Goal: Information Seeking & Learning: Learn about a topic

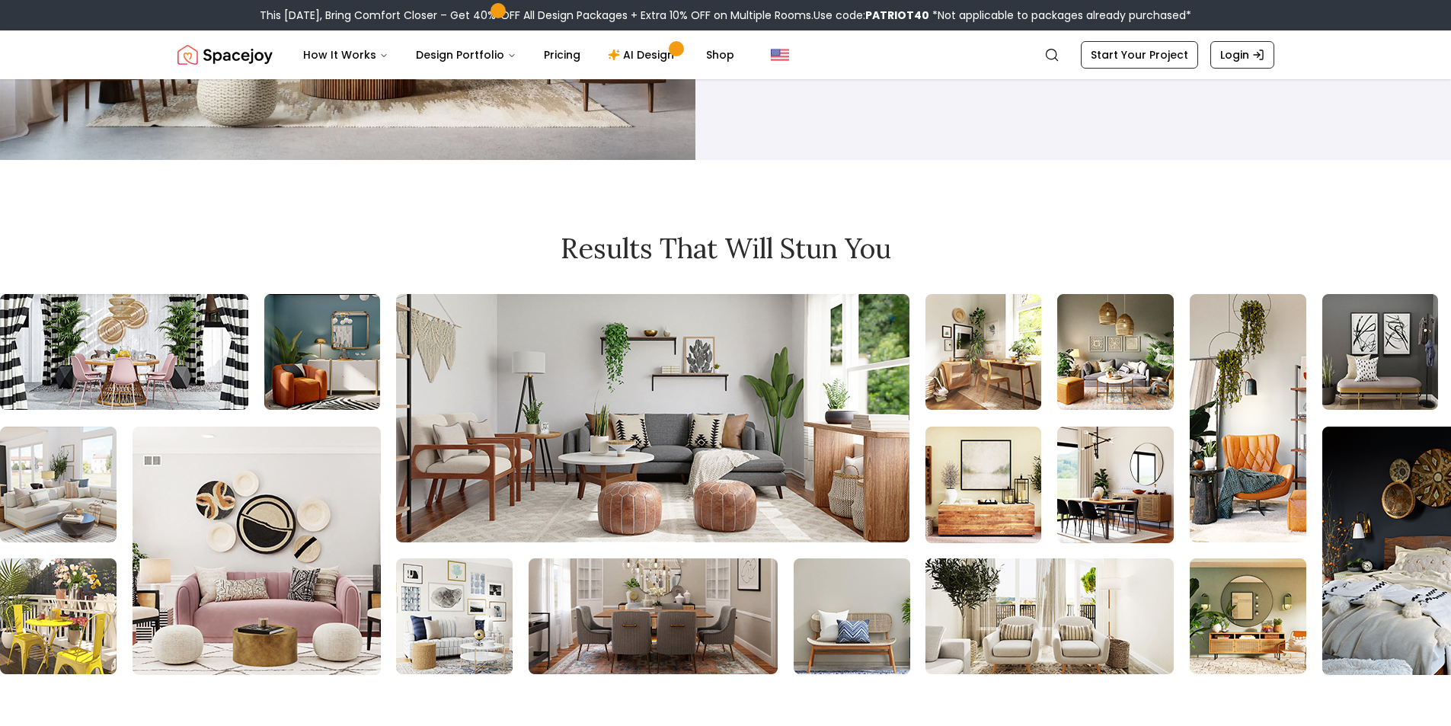
scroll to position [11046, 0]
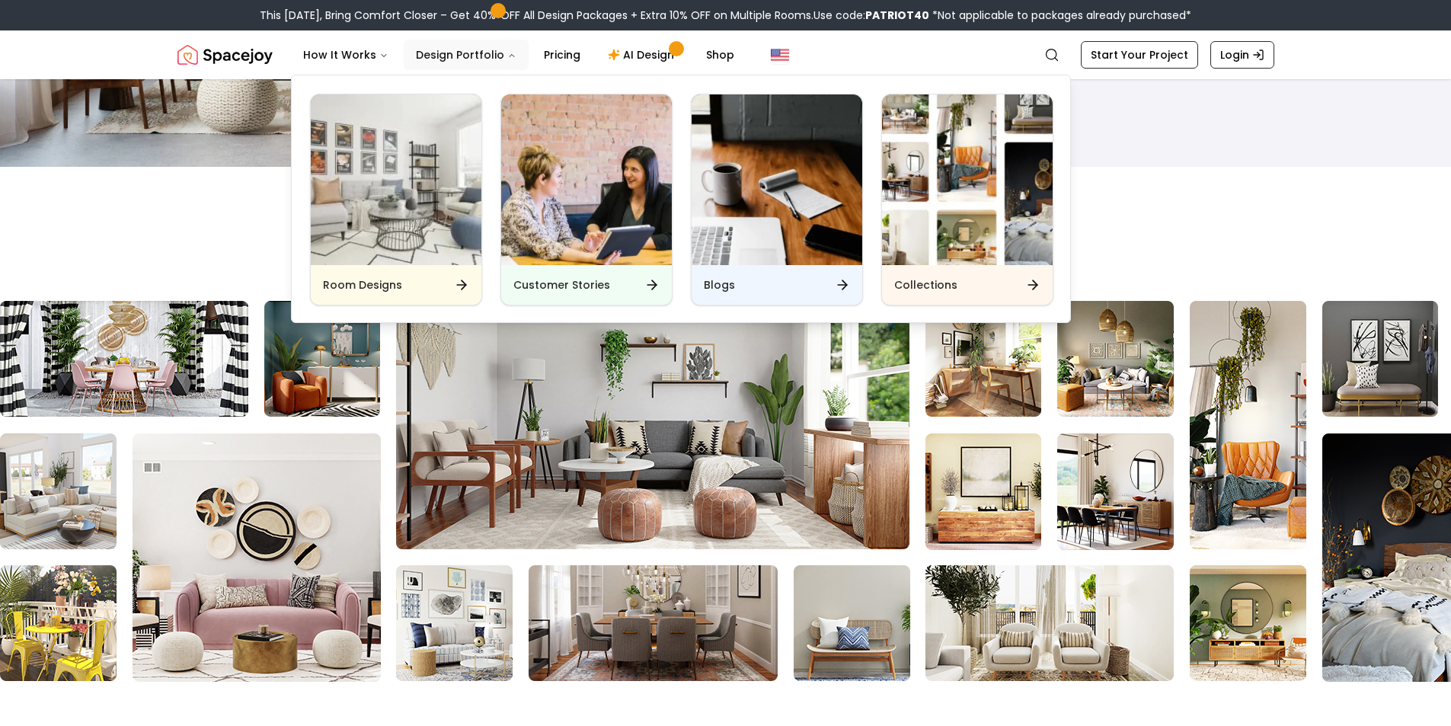
click at [465, 53] on button "Design Portfolio" at bounding box center [466, 55] width 125 height 30
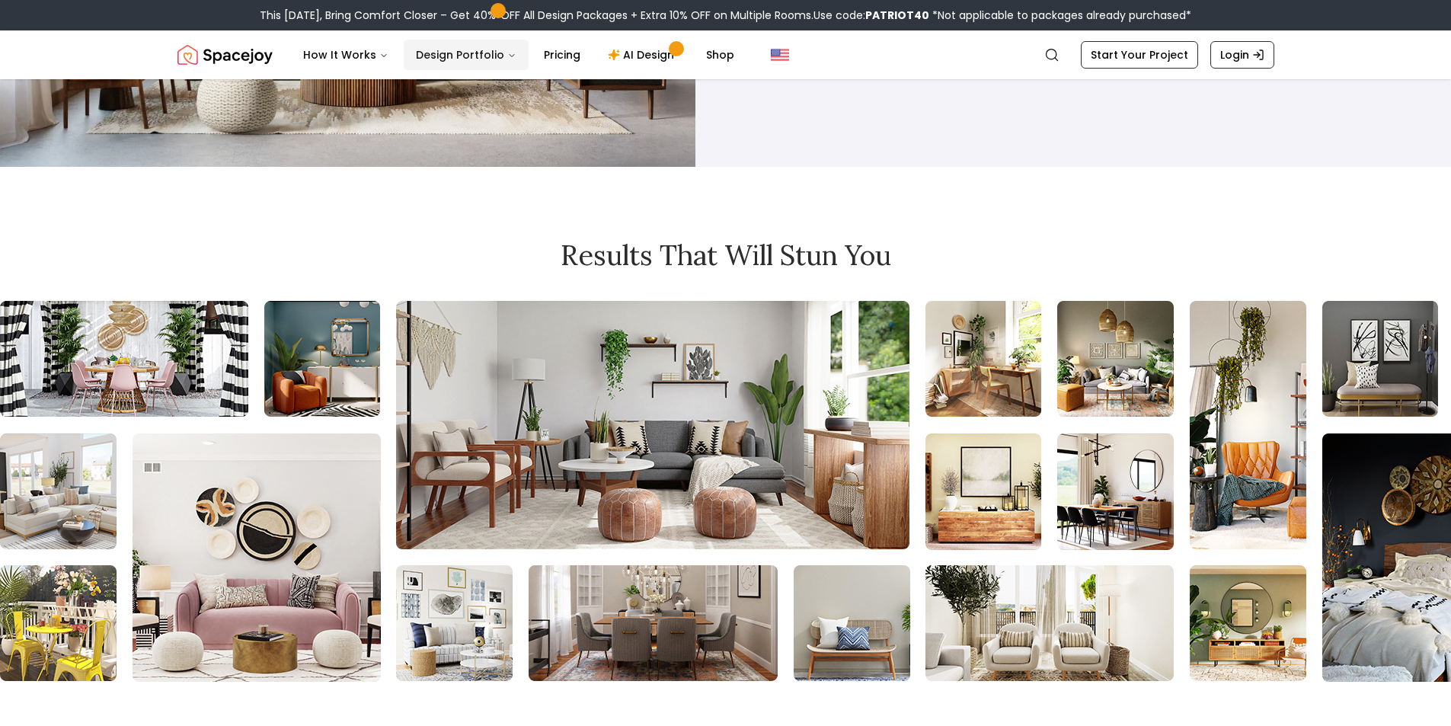
click at [464, 57] on button "Design Portfolio" at bounding box center [466, 55] width 125 height 30
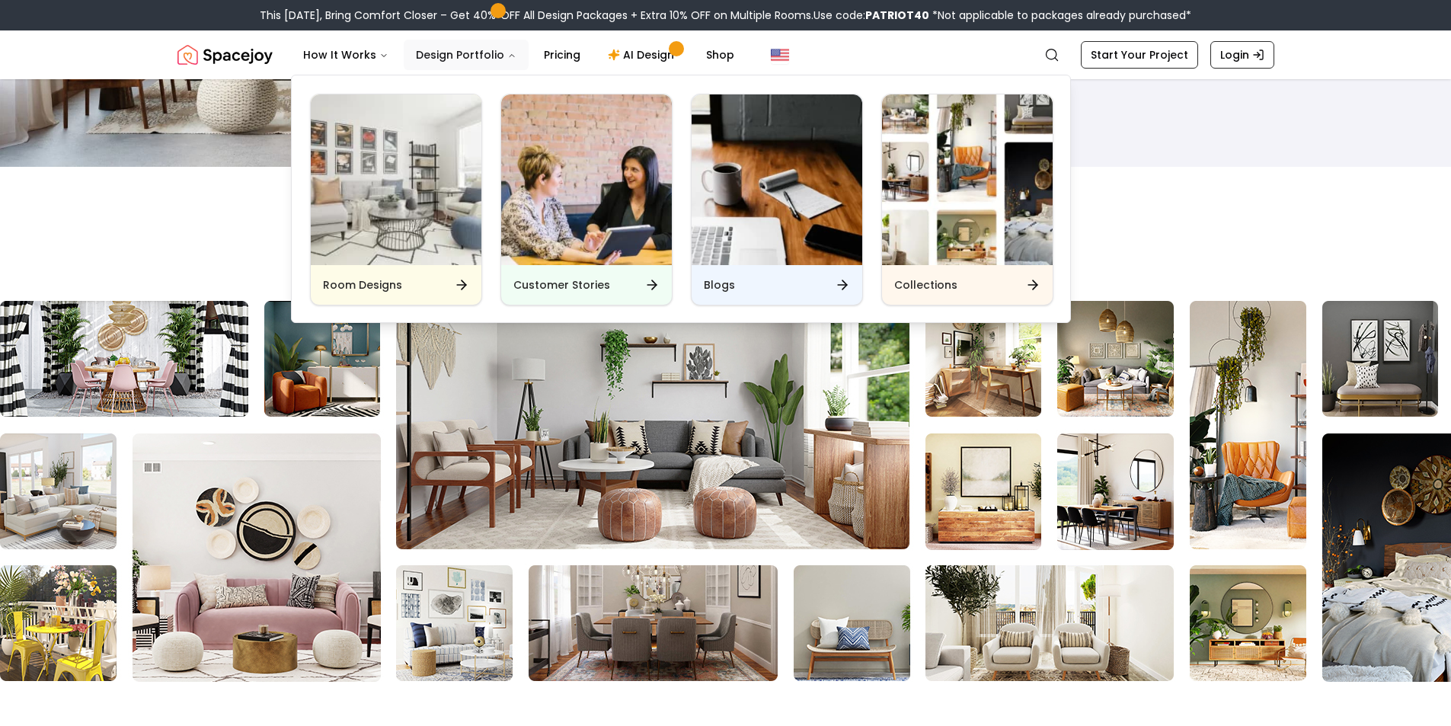
click at [507, 54] on icon "Main" at bounding box center [511, 55] width 9 height 9
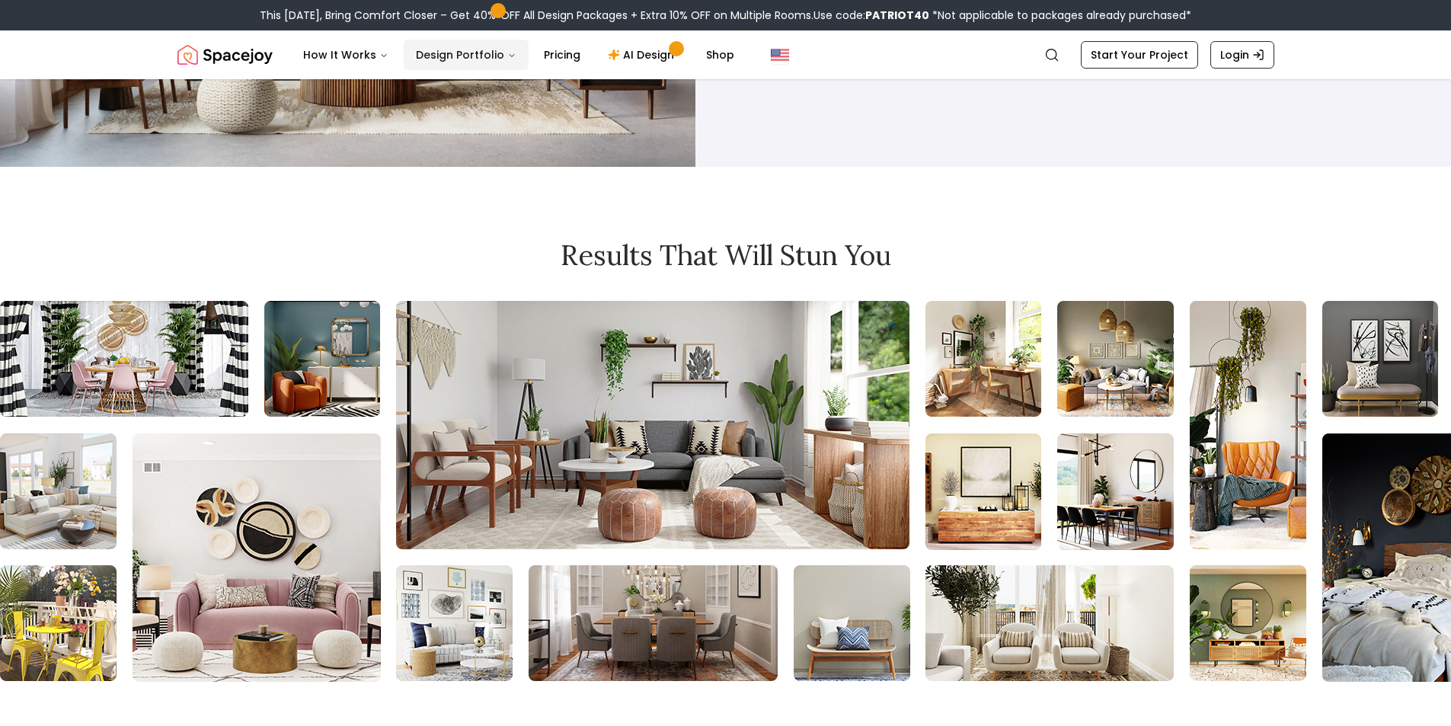
click at [507, 54] on icon "Main" at bounding box center [511, 55] width 9 height 9
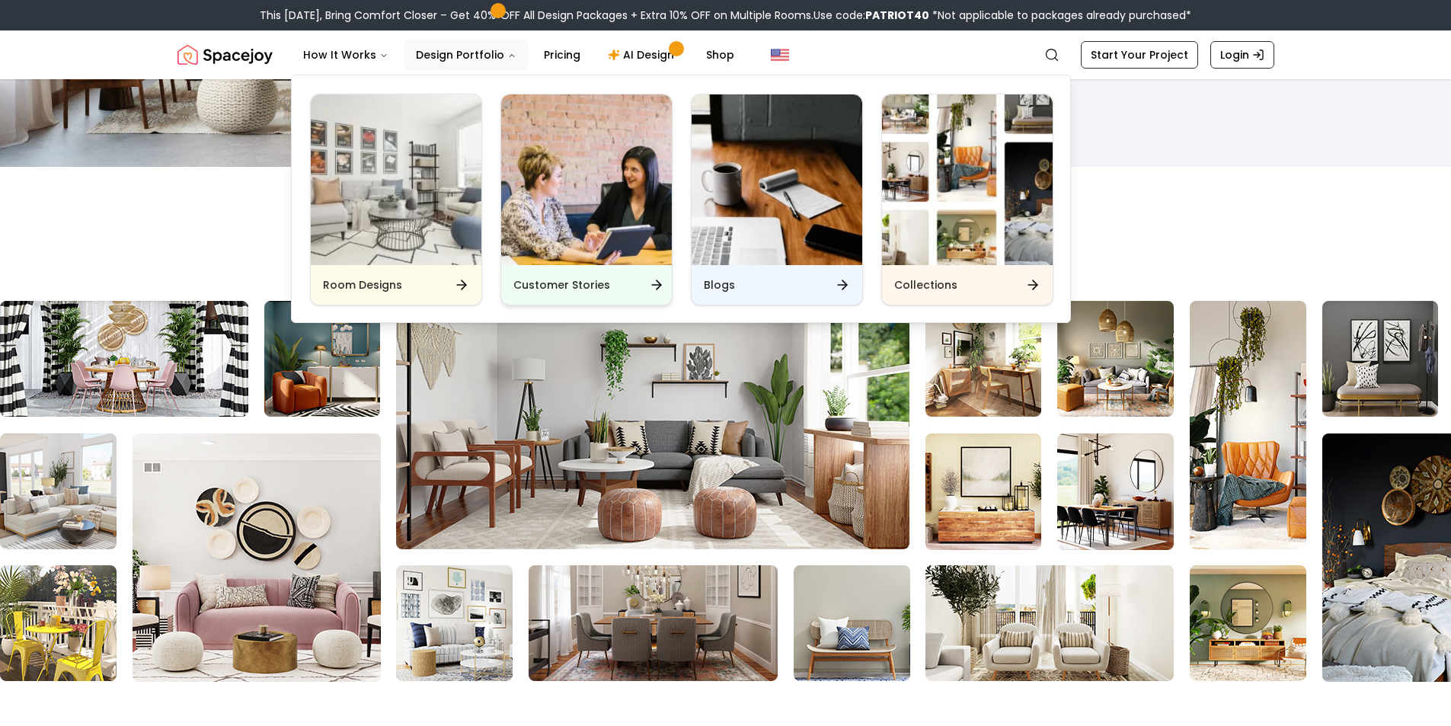
click at [609, 187] on img "Main" at bounding box center [586, 179] width 171 height 171
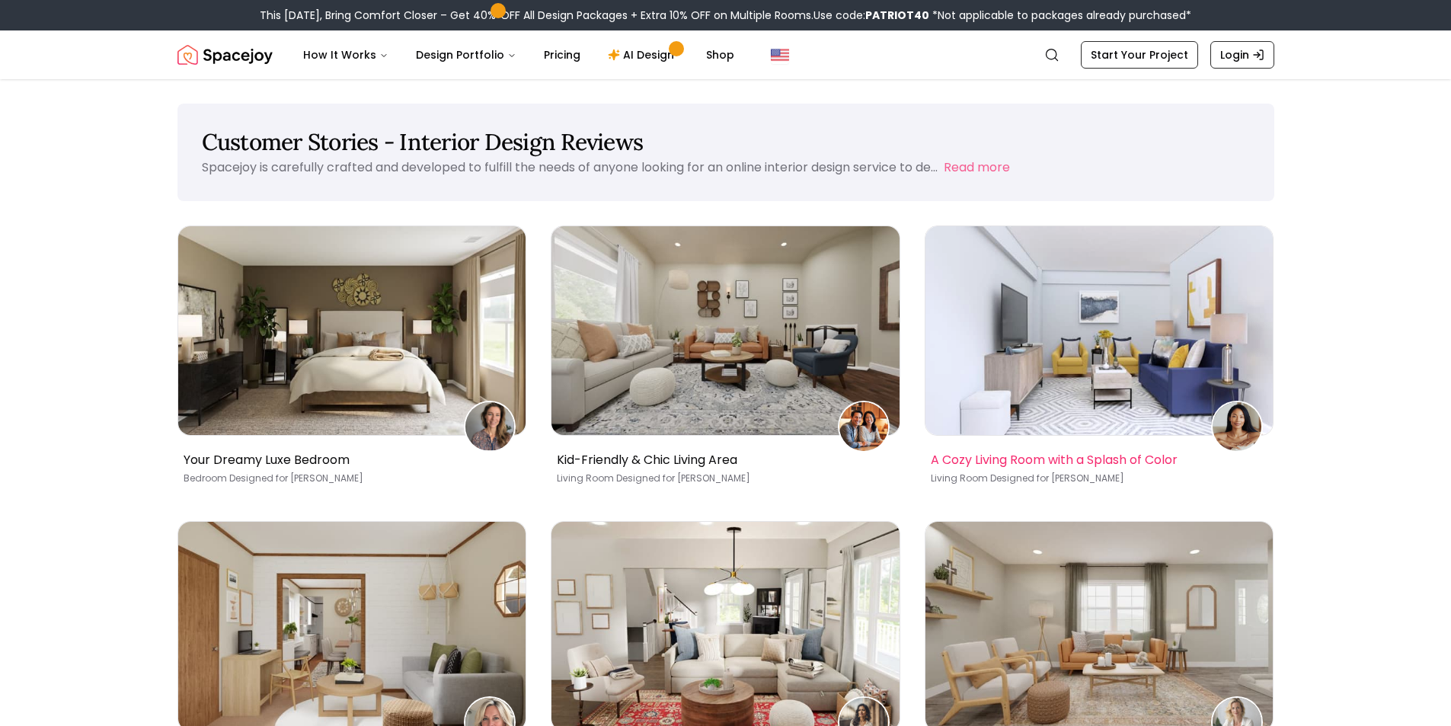
click at [1118, 312] on img at bounding box center [1099, 330] width 348 height 209
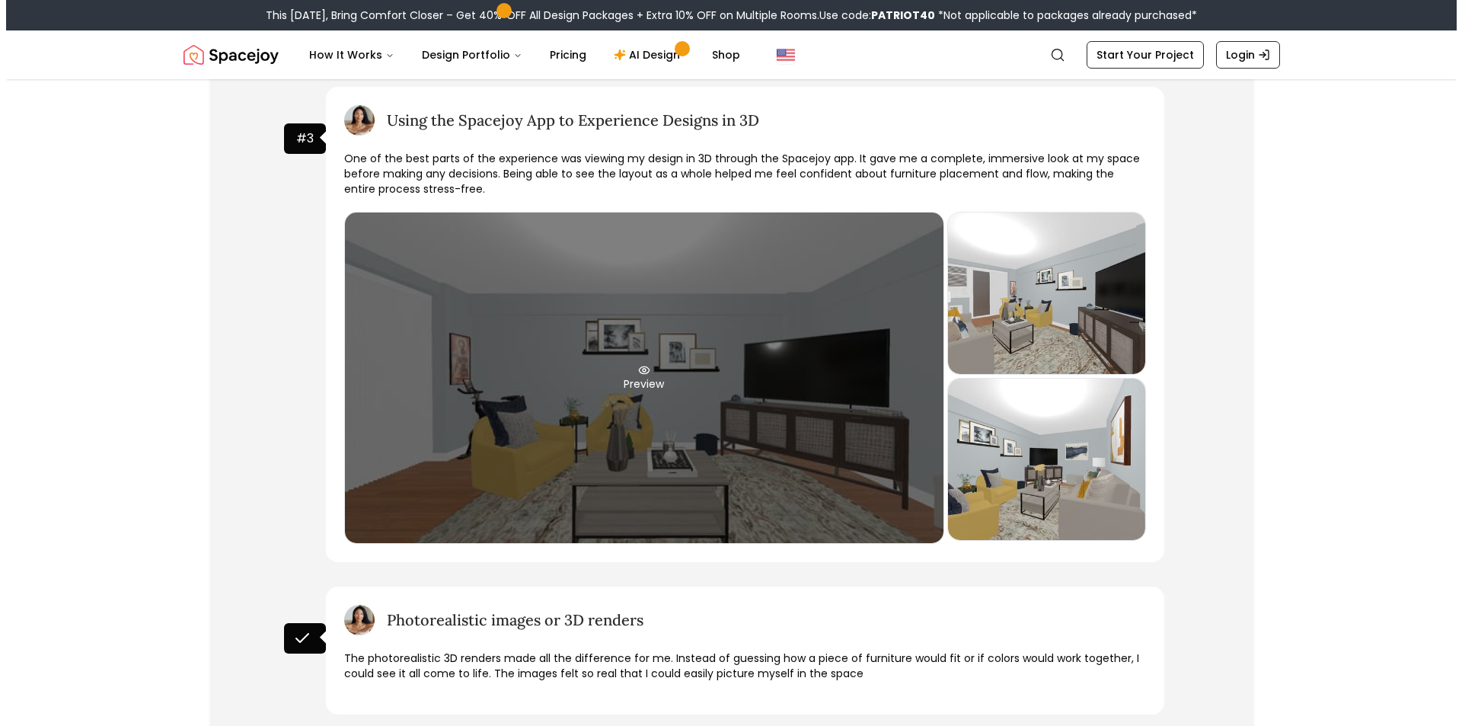
scroll to position [1142, 0]
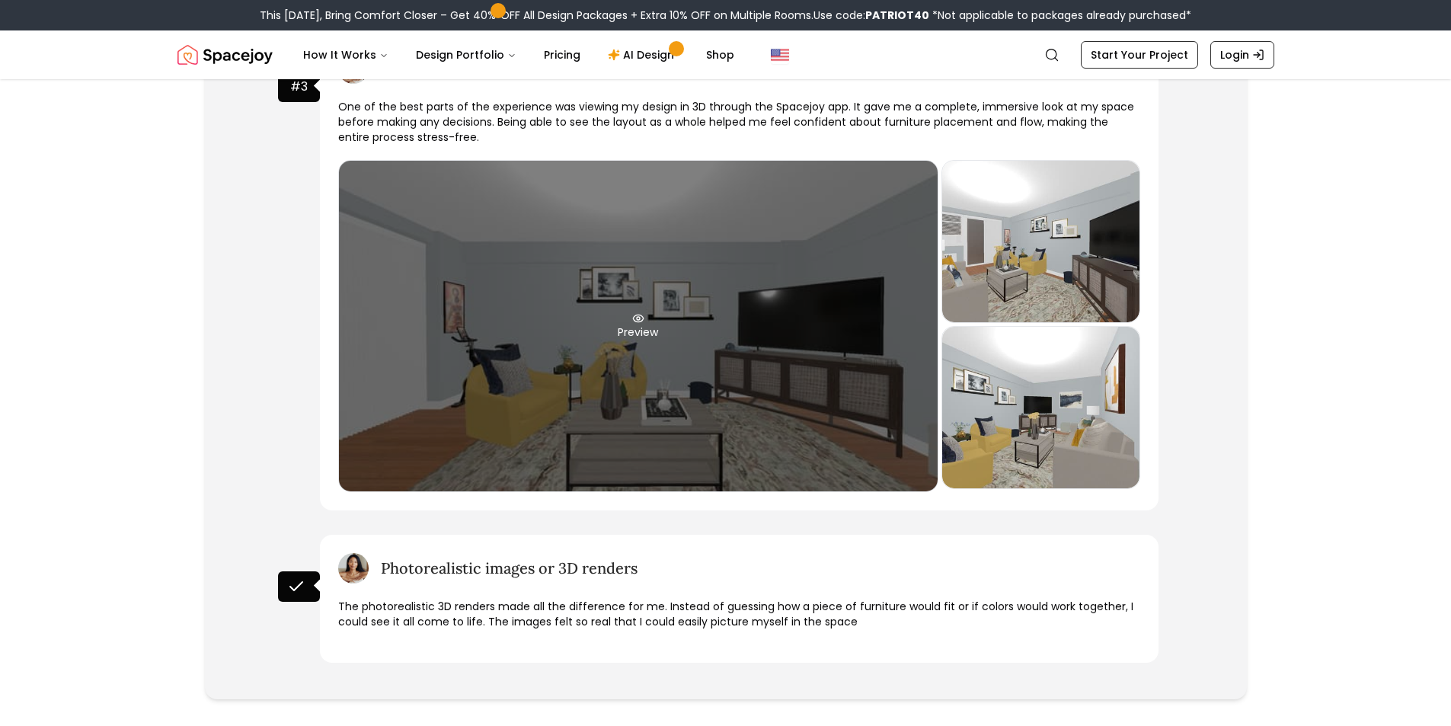
click at [639, 318] on icon at bounding box center [638, 318] width 12 height 12
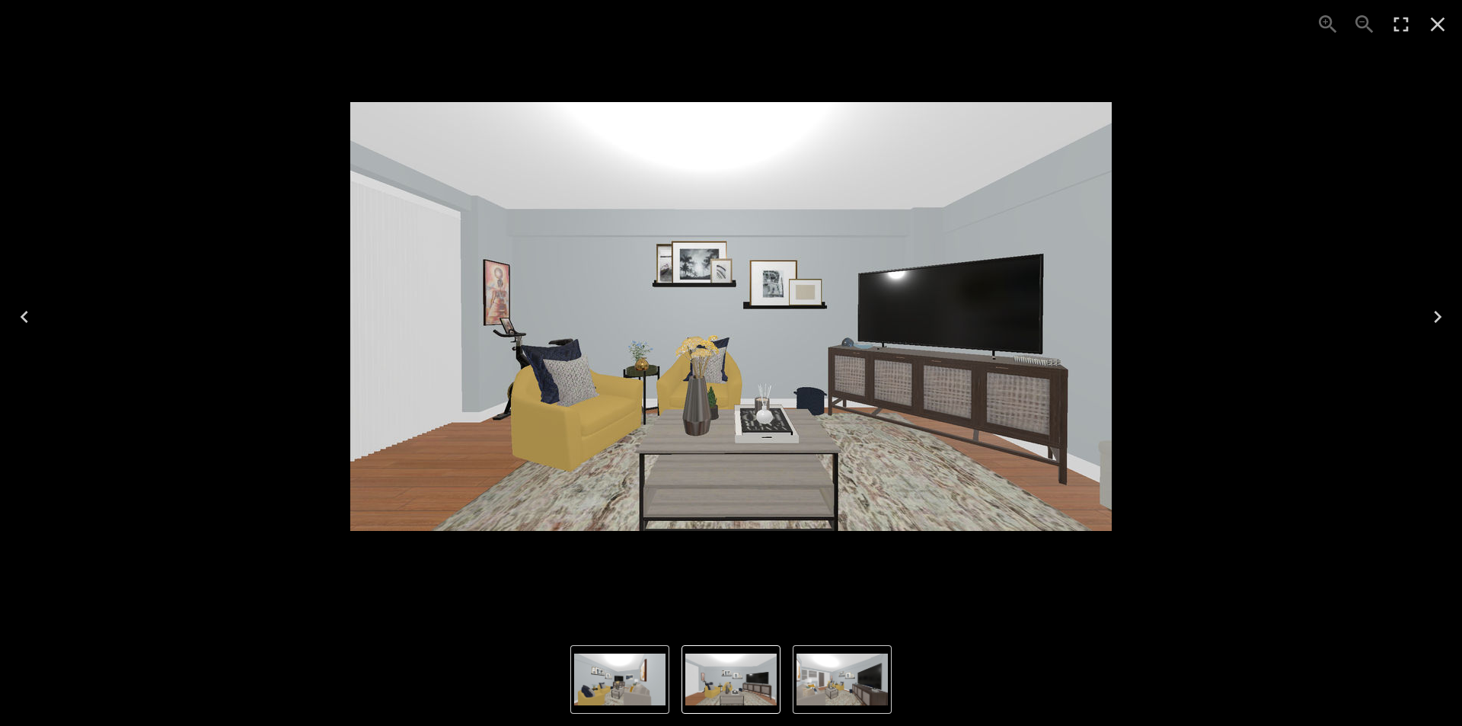
click at [823, 667] on img "2 of 3" at bounding box center [842, 679] width 91 height 52
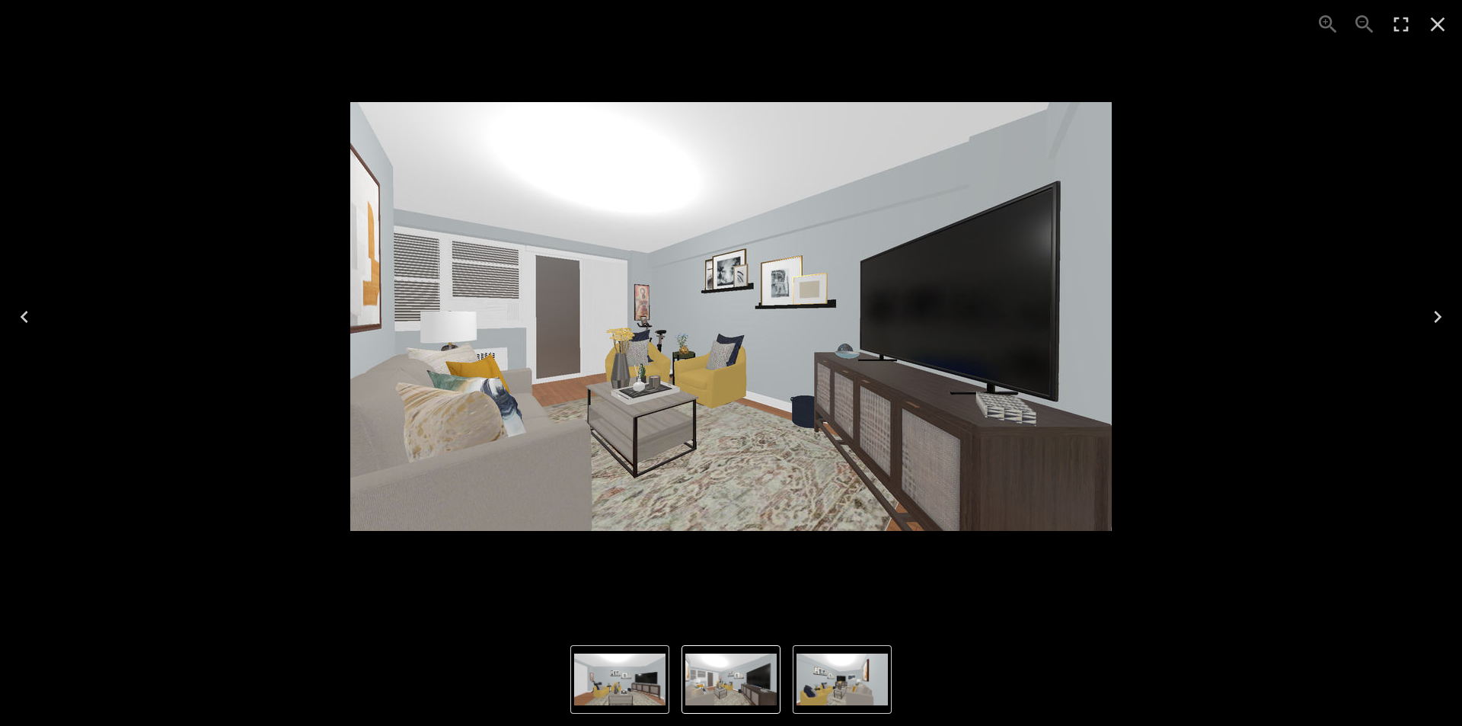
click at [631, 675] on img "1 of 3" at bounding box center [619, 679] width 91 height 52
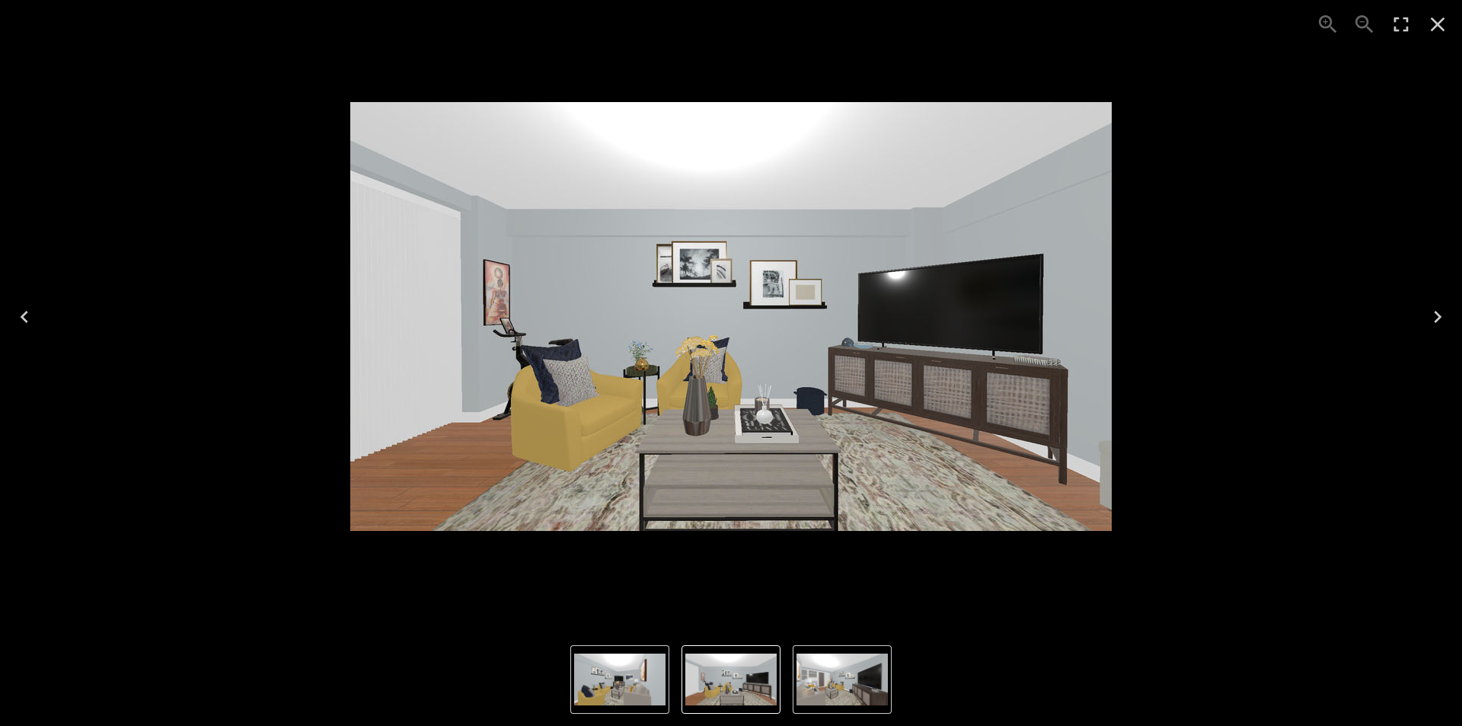
click at [708, 698] on img "1 of 3" at bounding box center [730, 679] width 91 height 52
click at [722, 696] on img "1 of 3" at bounding box center [730, 679] width 91 height 52
click at [829, 688] on img "2 of 3" at bounding box center [842, 679] width 91 height 52
